Goal: Check status: Check status

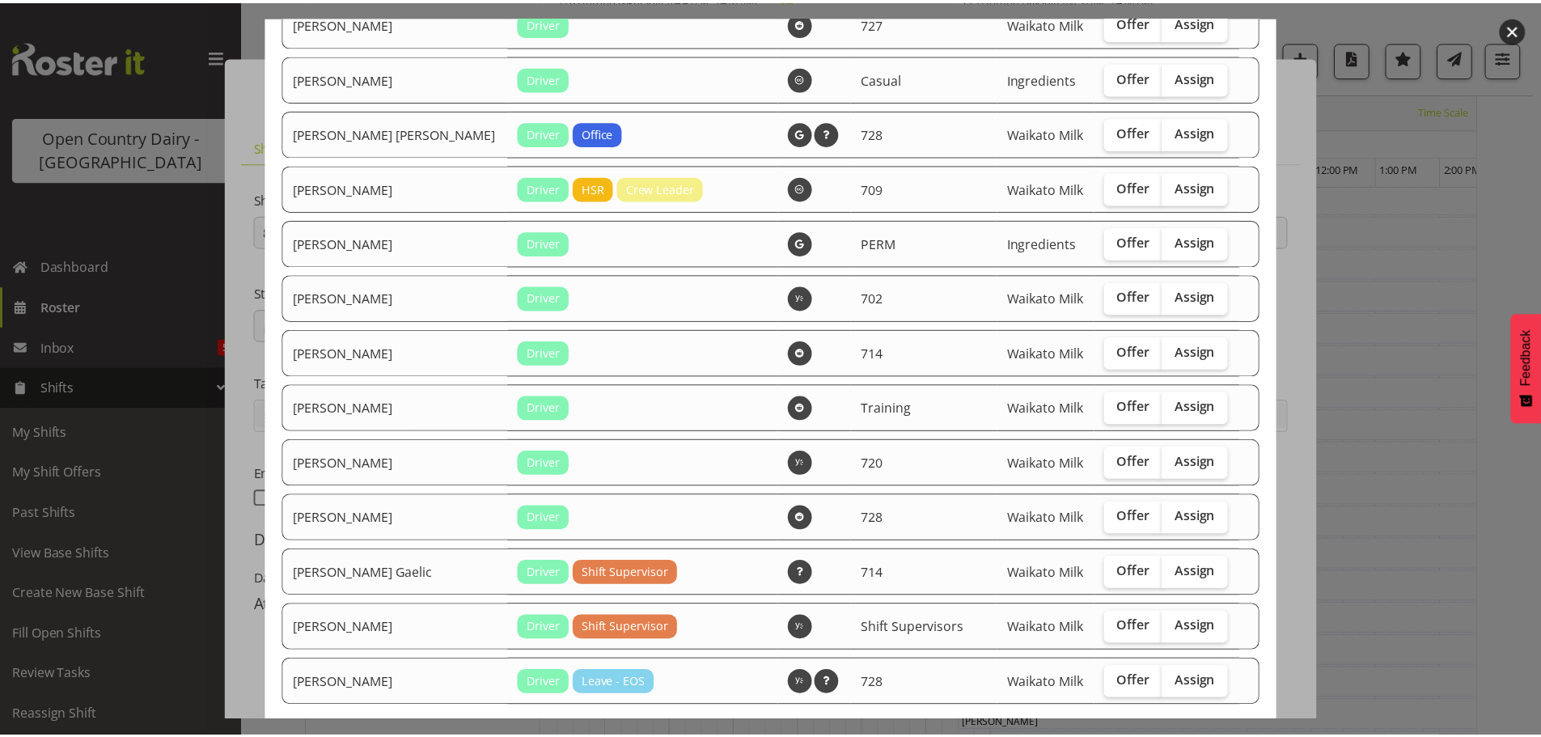
scroll to position [2965, 0]
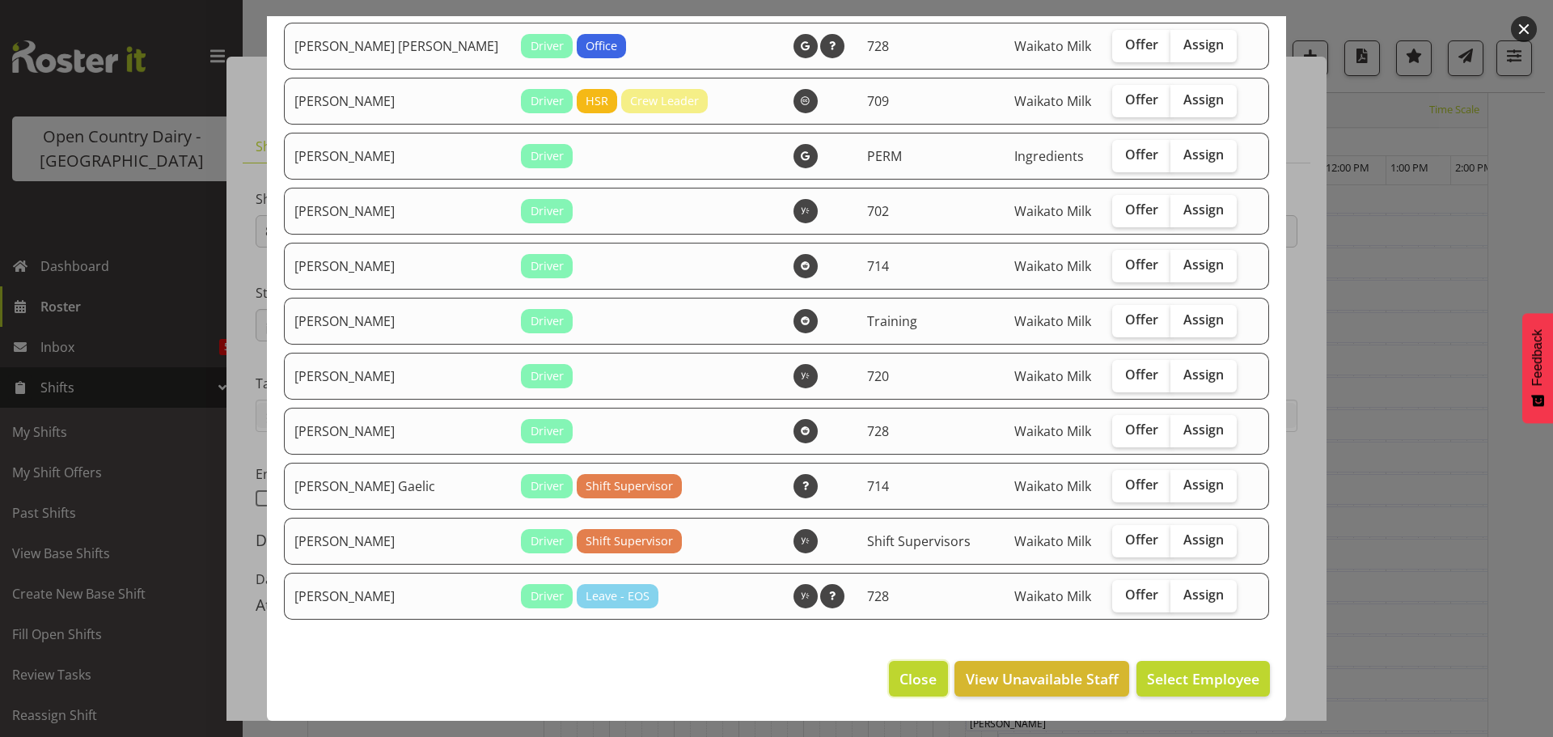
click at [905, 688] on span "Close" at bounding box center [918, 678] width 37 height 21
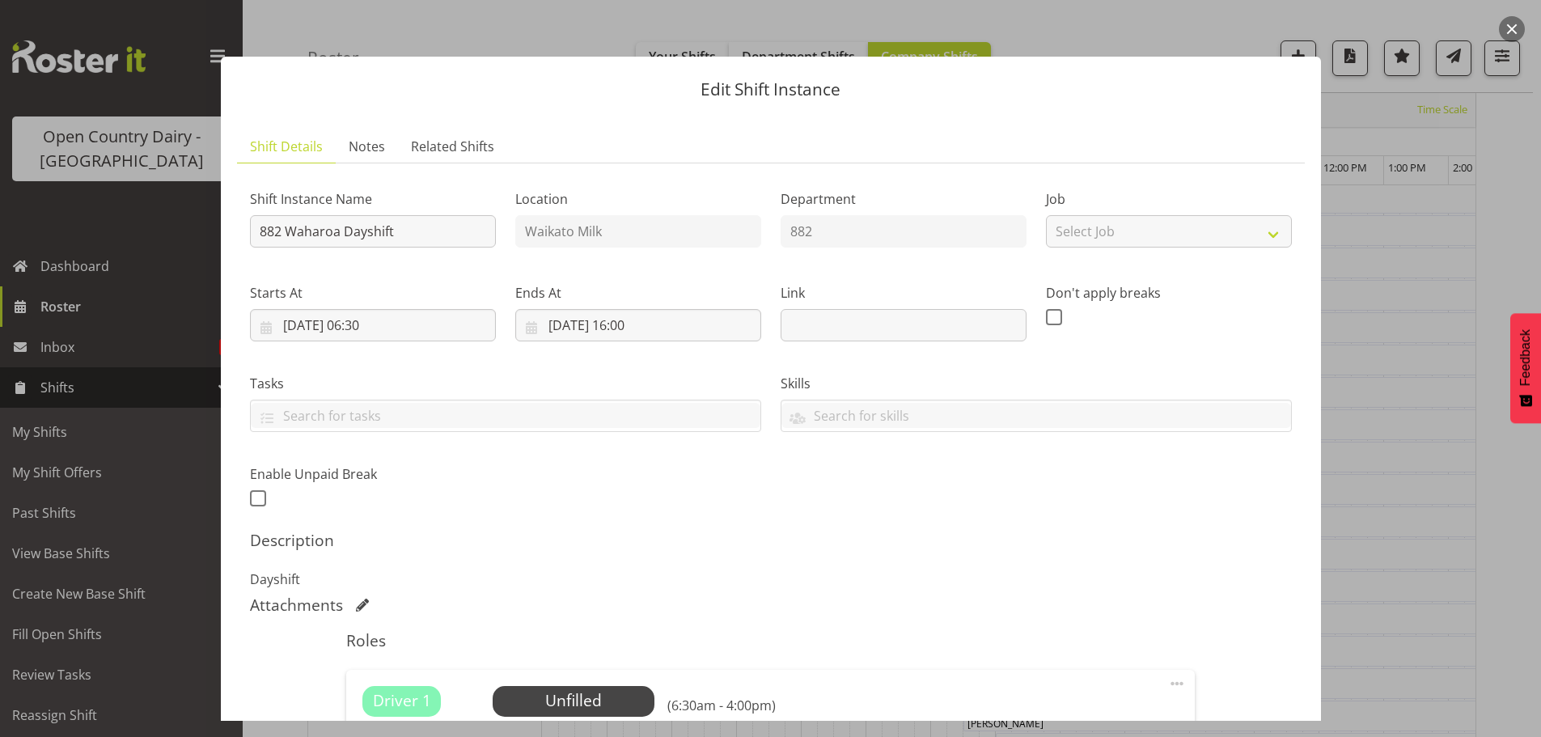
click at [74, 307] on div at bounding box center [770, 368] width 1541 height 737
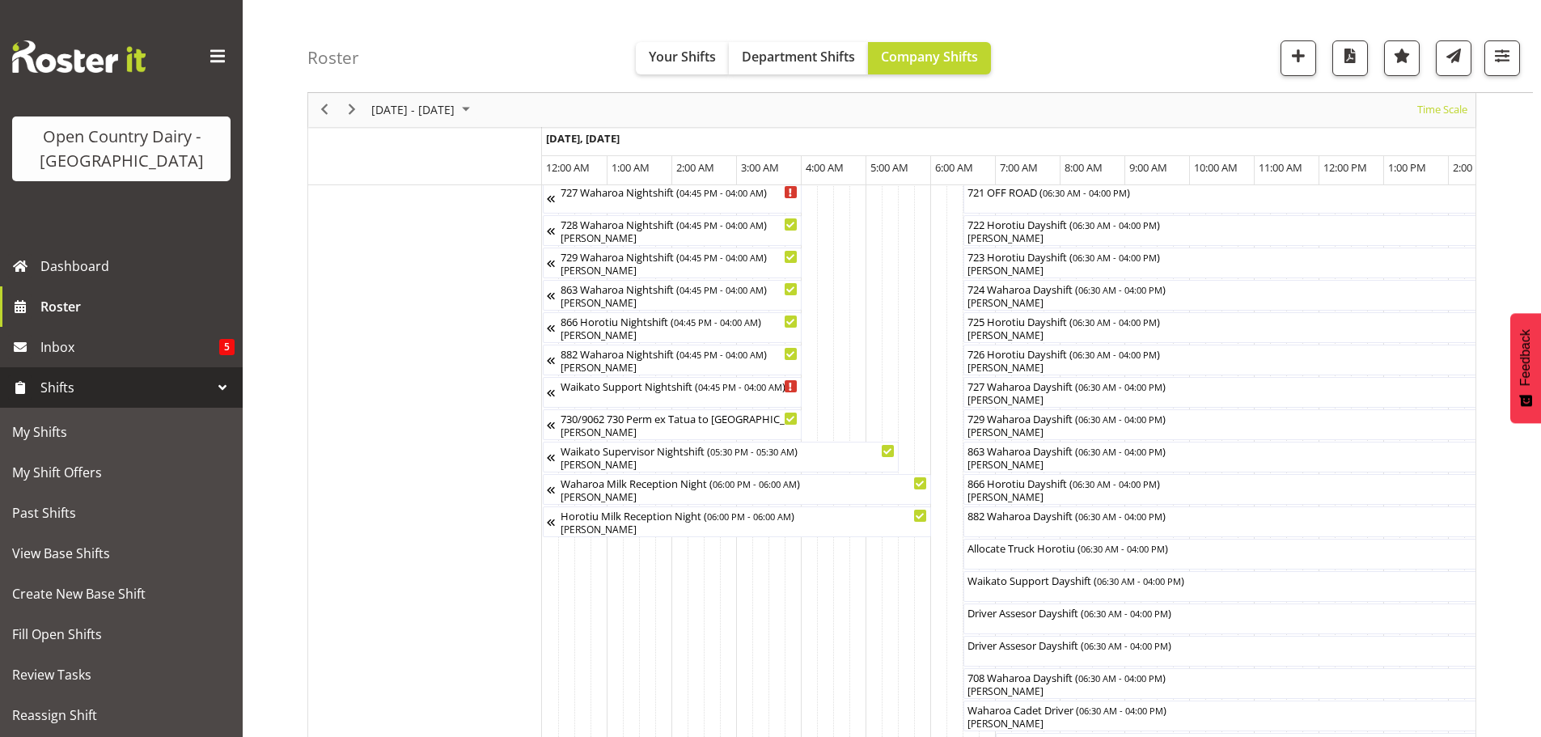
click at [210, 384] on div at bounding box center [222, 387] width 24 height 24
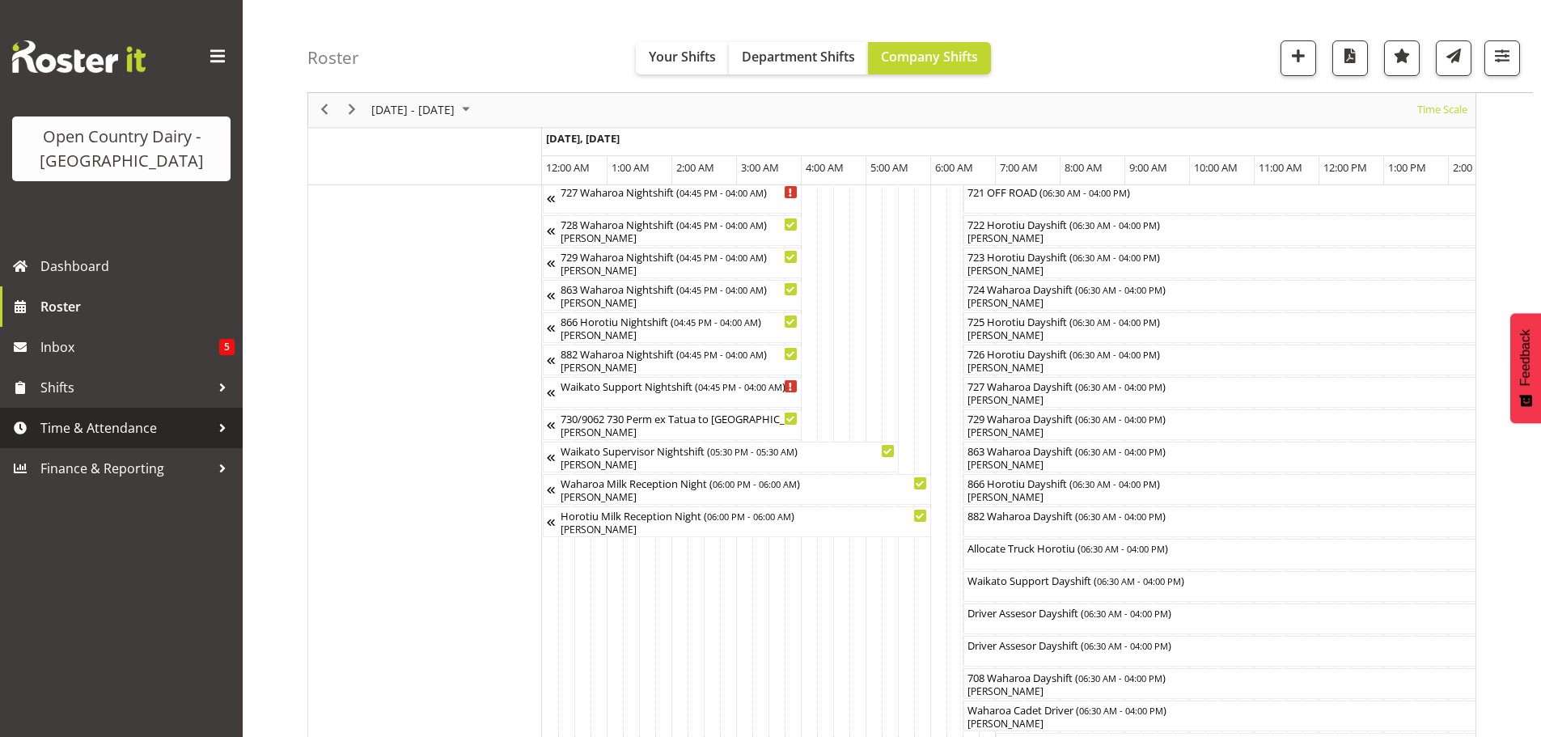
click at [117, 426] on span "Time & Attendance" at bounding box center [125, 428] width 170 height 24
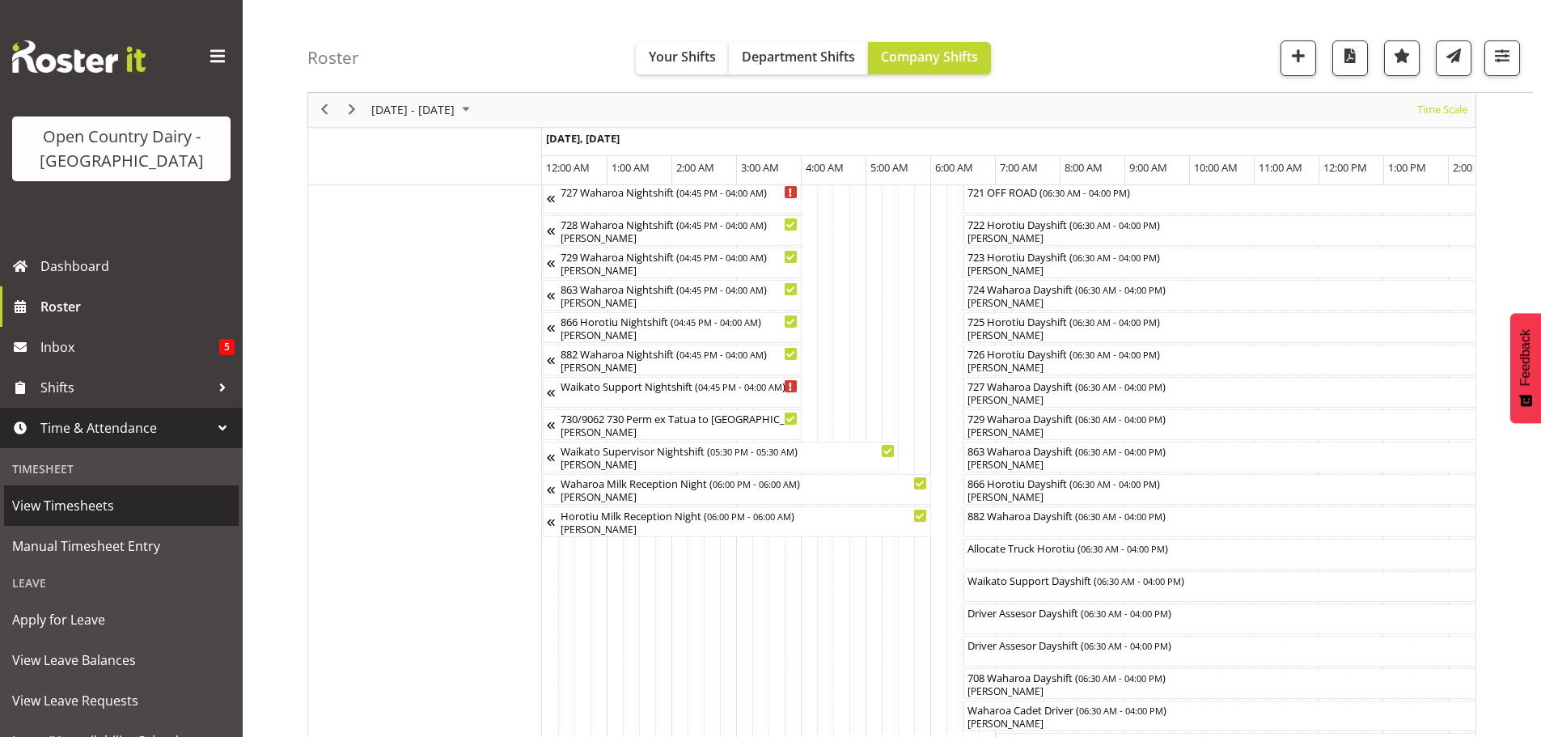
click at [91, 502] on span "View Timesheets" at bounding box center [121, 506] width 218 height 24
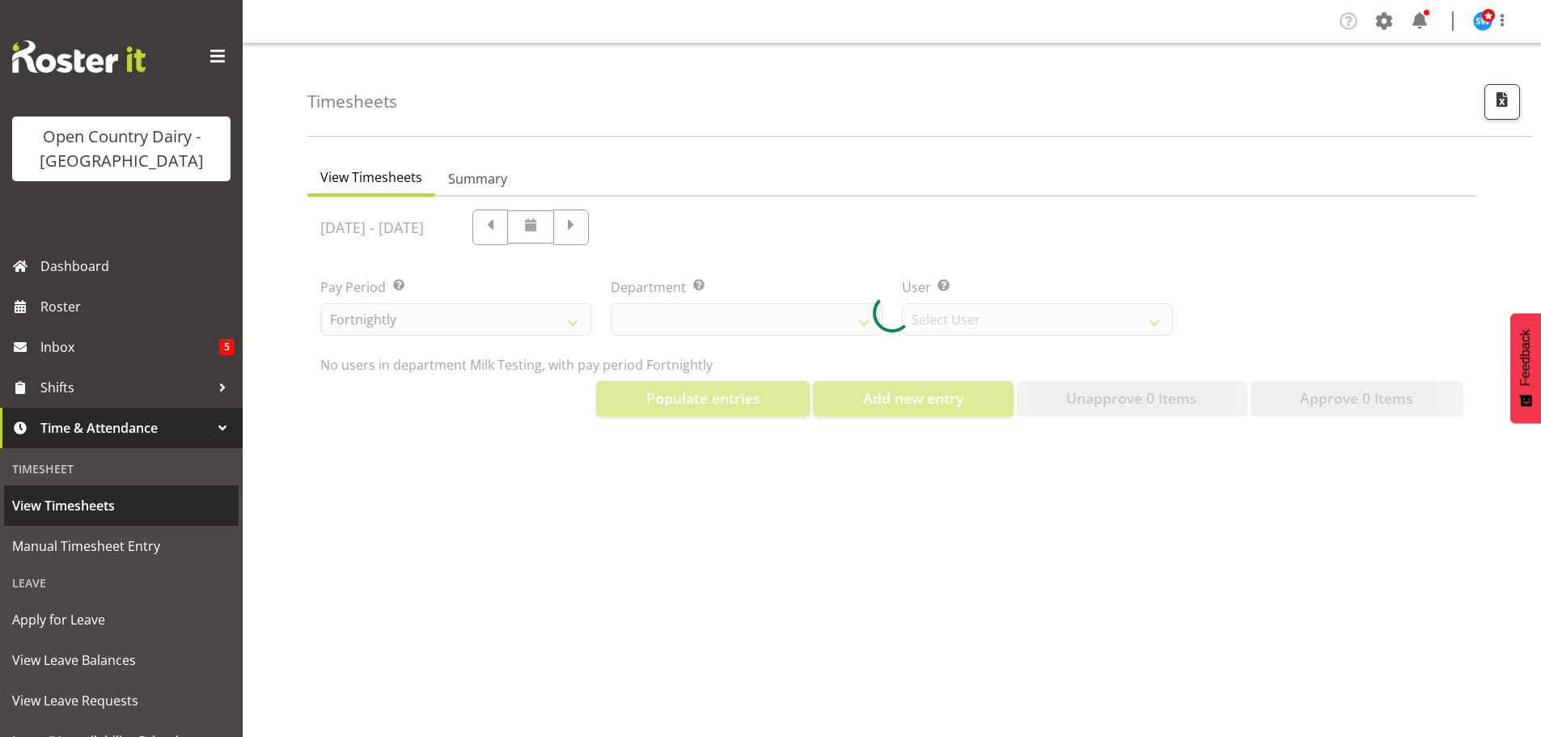
select select "733"
select select "7414"
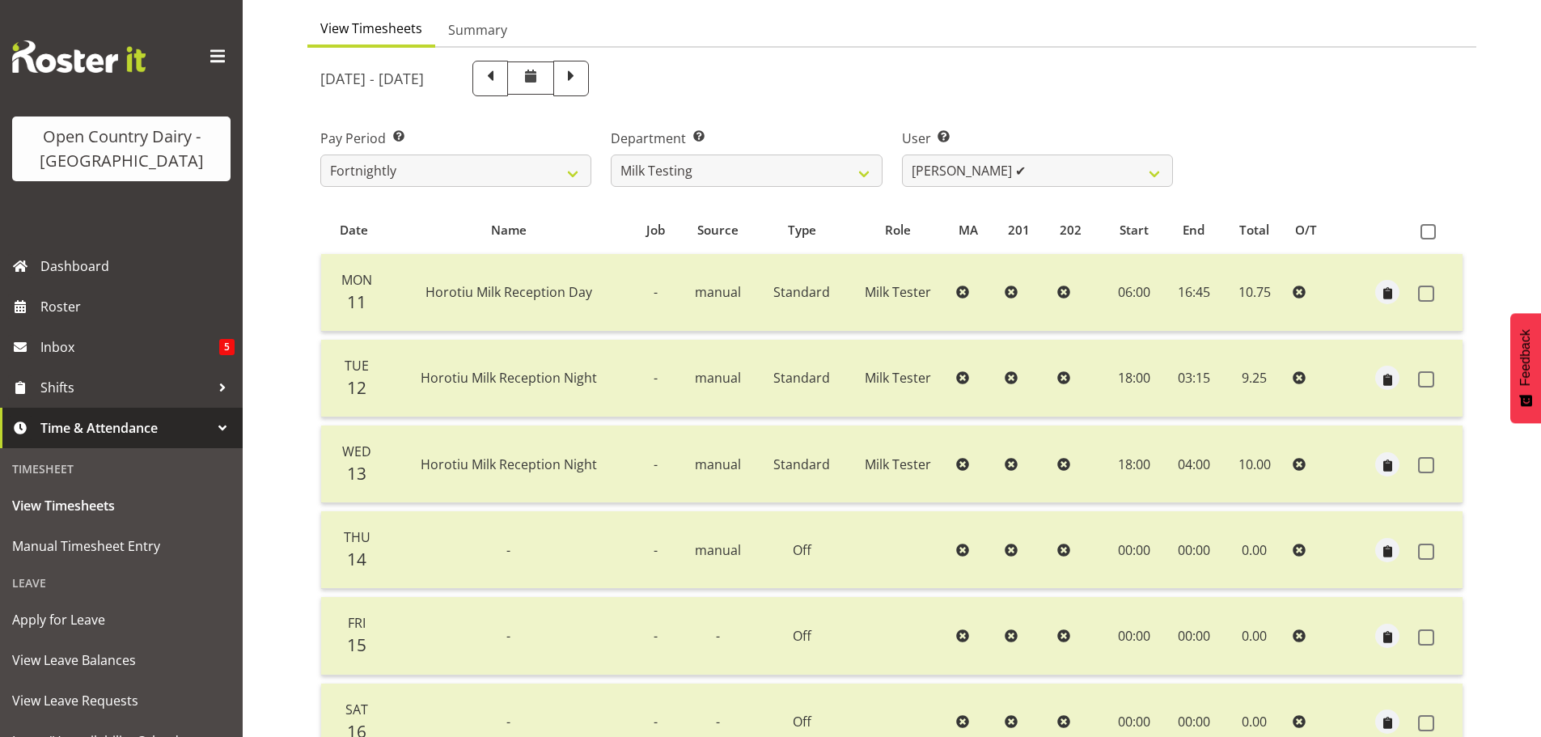
scroll to position [146, 0]
click at [860, 172] on select "701 702 703 704 705 706 707 708 709 710 711 712 713 714 715 716 717 718 719 720" at bounding box center [746, 174] width 271 height 32
select select "763"
click at [611, 158] on select "701 702 703 704 705 706 707 708 709 710 711 712 713 714 715 716 717 718 719 720" at bounding box center [746, 174] width 271 height 32
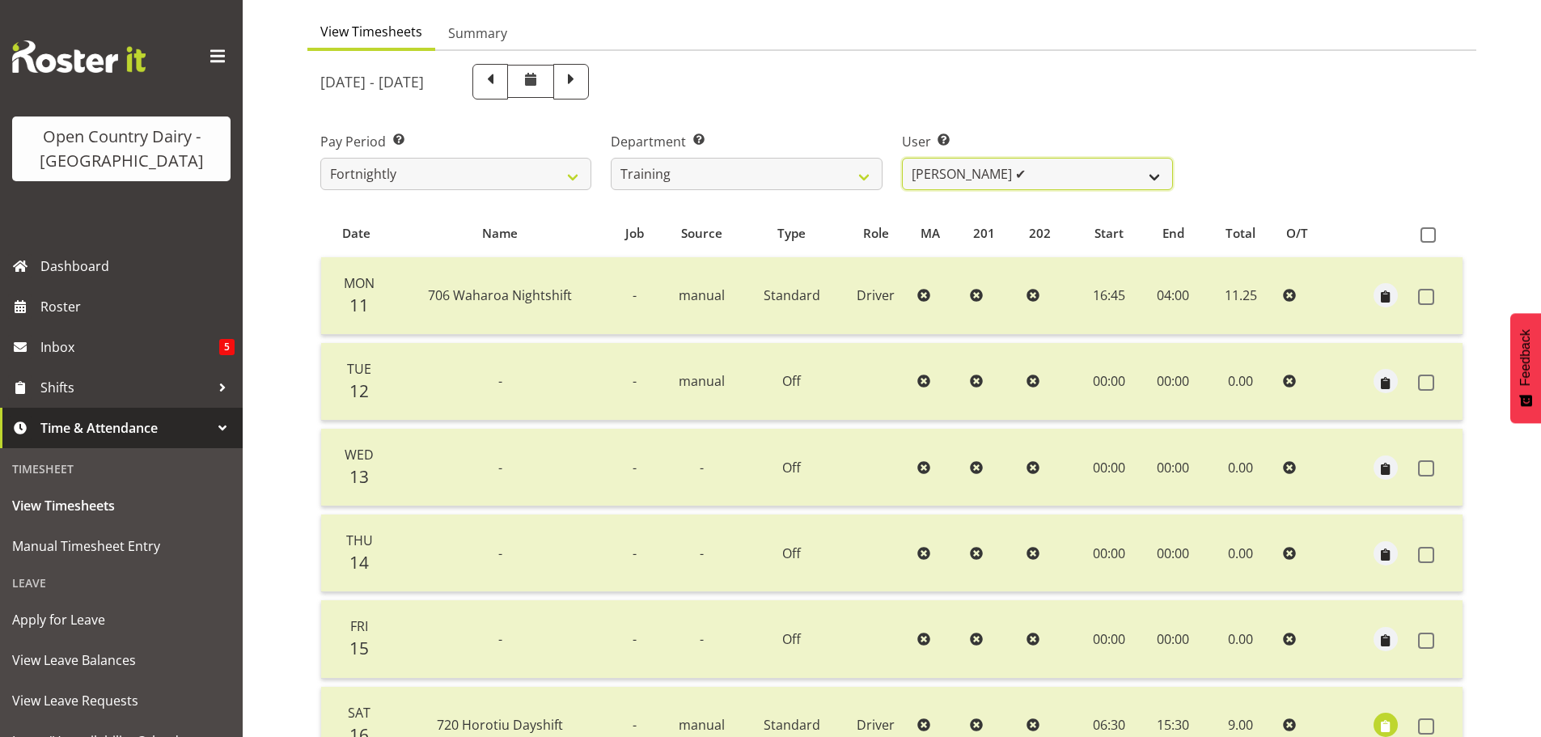
click at [1043, 177] on select "Antony Lockyer ✔ Chris Gibbs ✔ David Foote (Junior) ✔ Jesse Simpson ✔ Kimberley…" at bounding box center [1037, 174] width 271 height 32
click at [1087, 168] on select "Antony Lockyer ✔ Chris Gibbs ✔ David Foote (Junior) ✔ Jesse Simpson ✔ Kimberley…" at bounding box center [1037, 174] width 271 height 32
click at [67, 306] on span "Roster" at bounding box center [137, 307] width 194 height 24
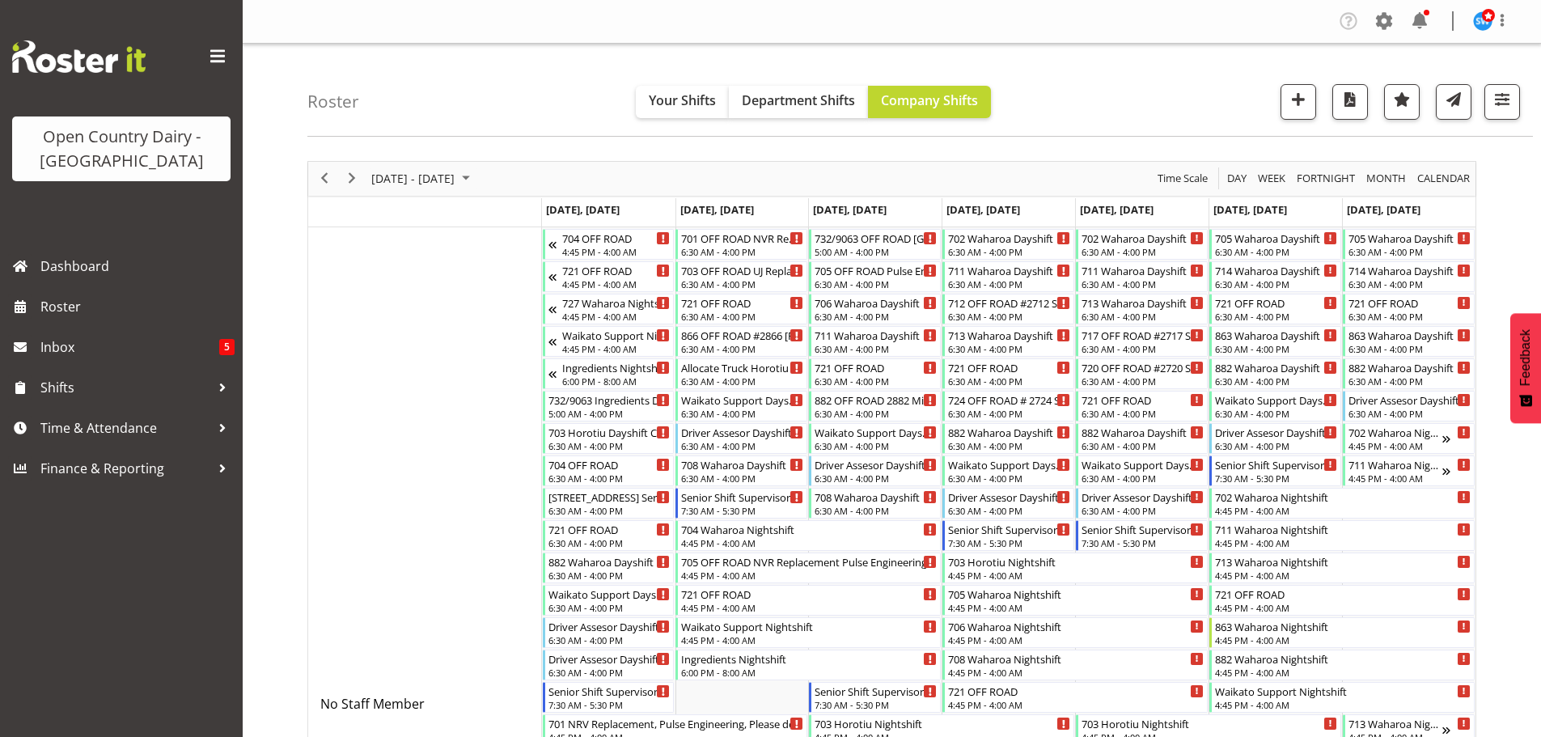
scroll to position [9517, 0]
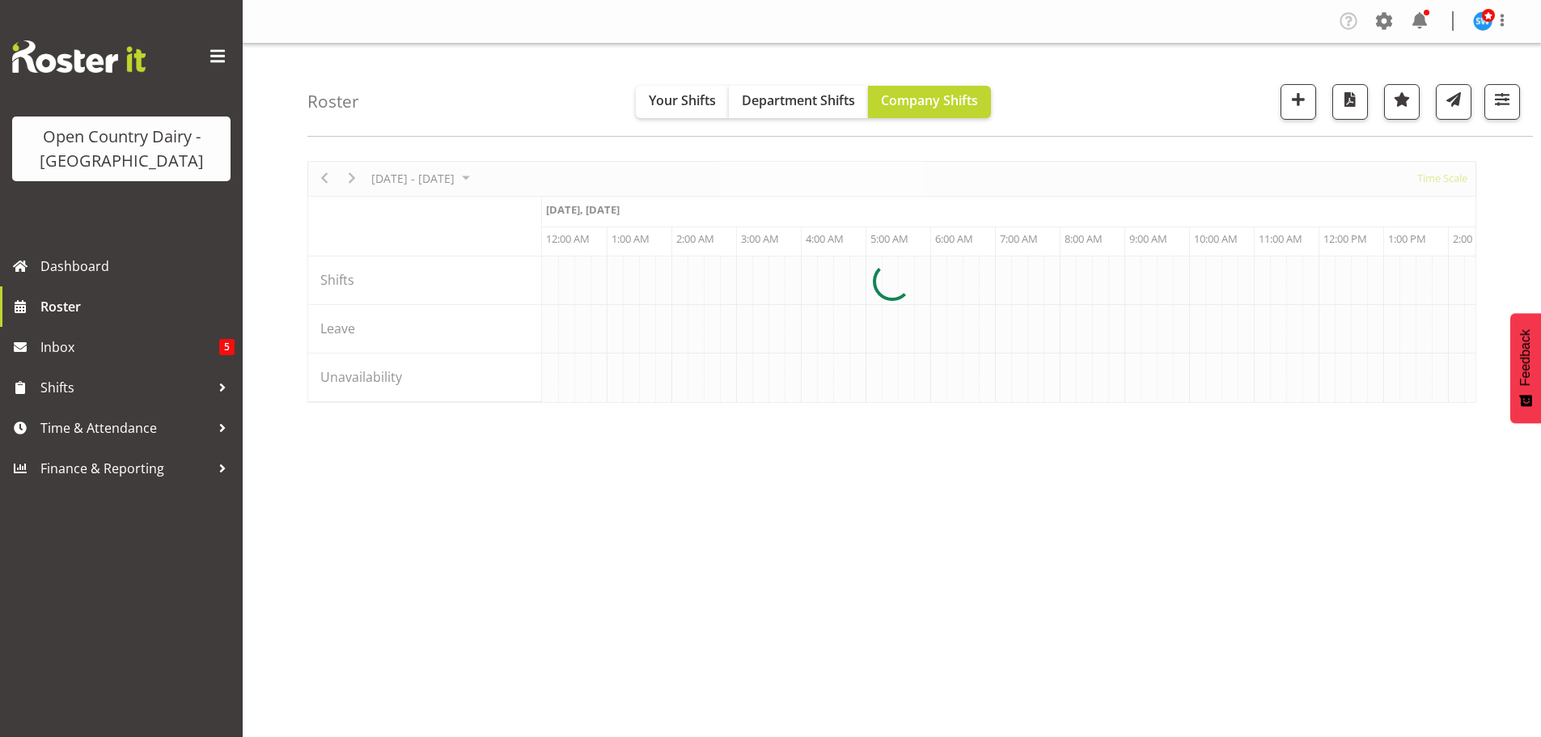
scroll to position [0, 6214]
